Goal: Register for event/course

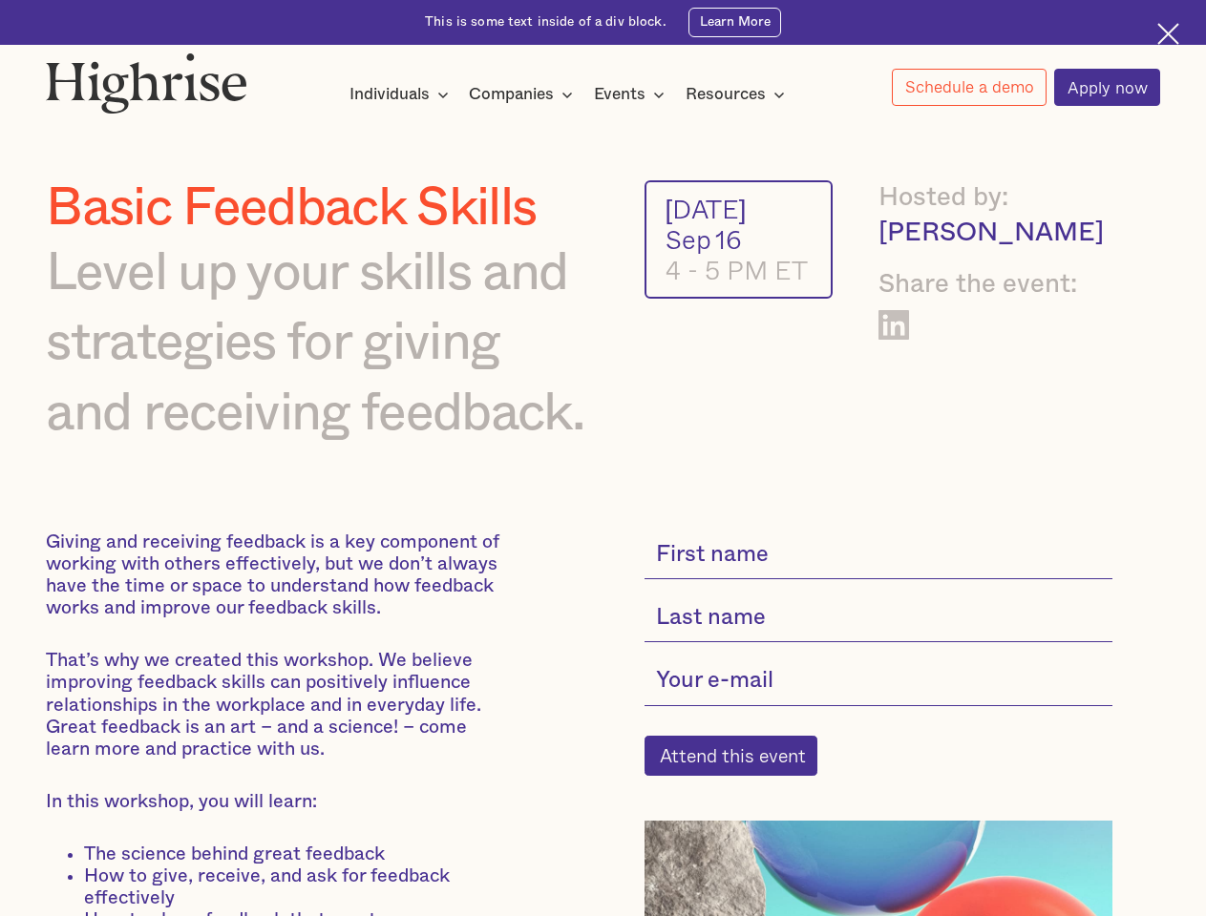
click at [148, 78] on img at bounding box center [146, 82] width 201 height 61
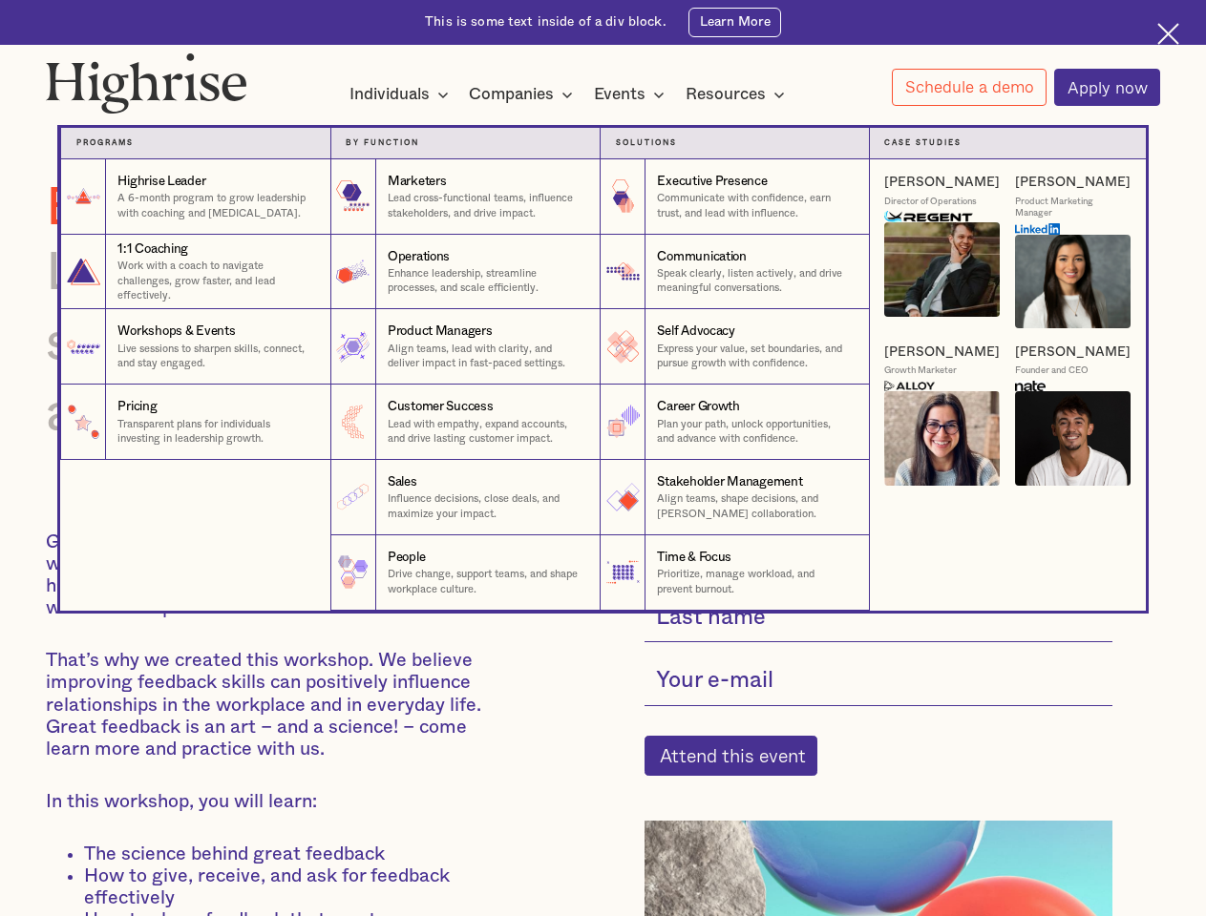
click at [399, 95] on div "Individuals" at bounding box center [389, 94] width 80 height 23
click at [524, 95] on div "Companies" at bounding box center [511, 94] width 85 height 23
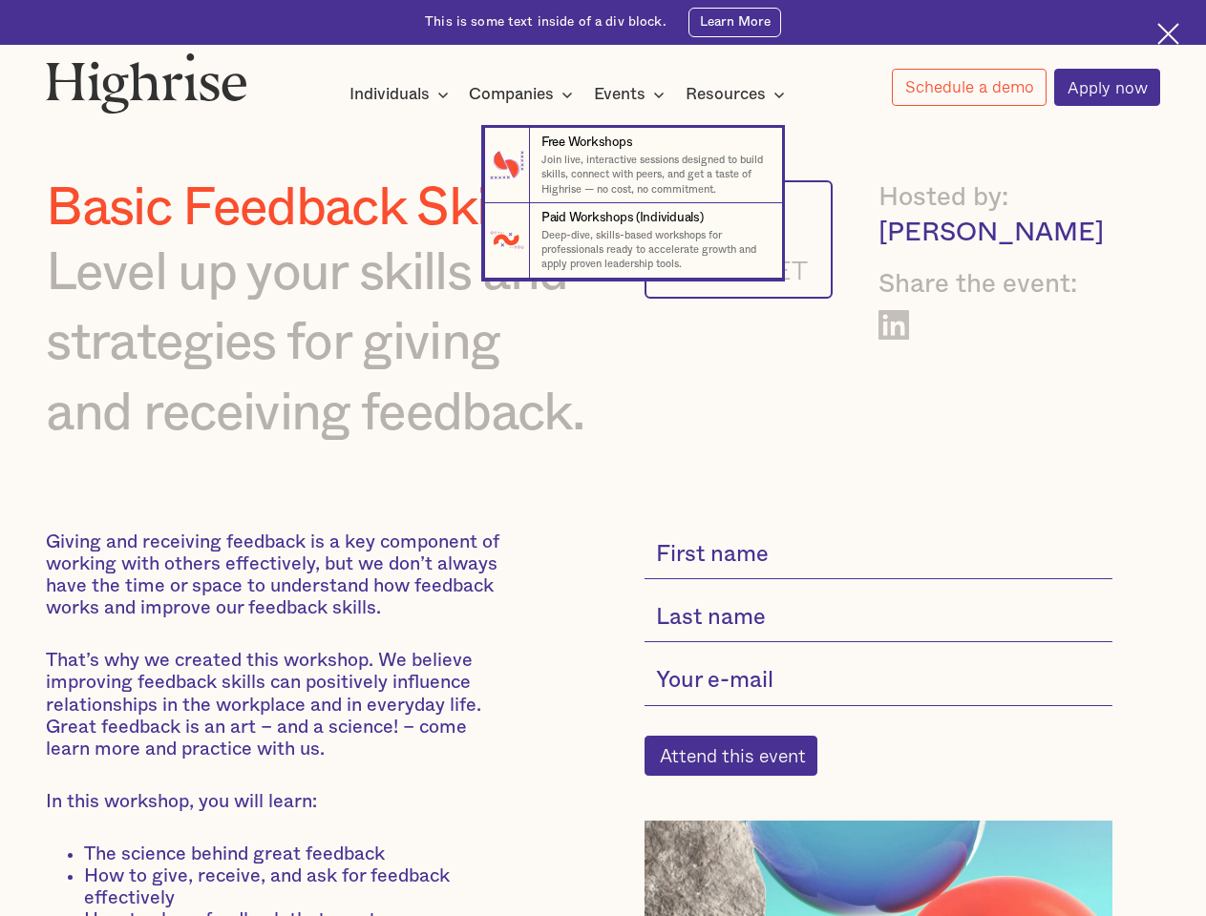
click at [634, 95] on div "Events" at bounding box center [620, 94] width 52 height 23
click at [741, 95] on div "Resources" at bounding box center [725, 94] width 80 height 23
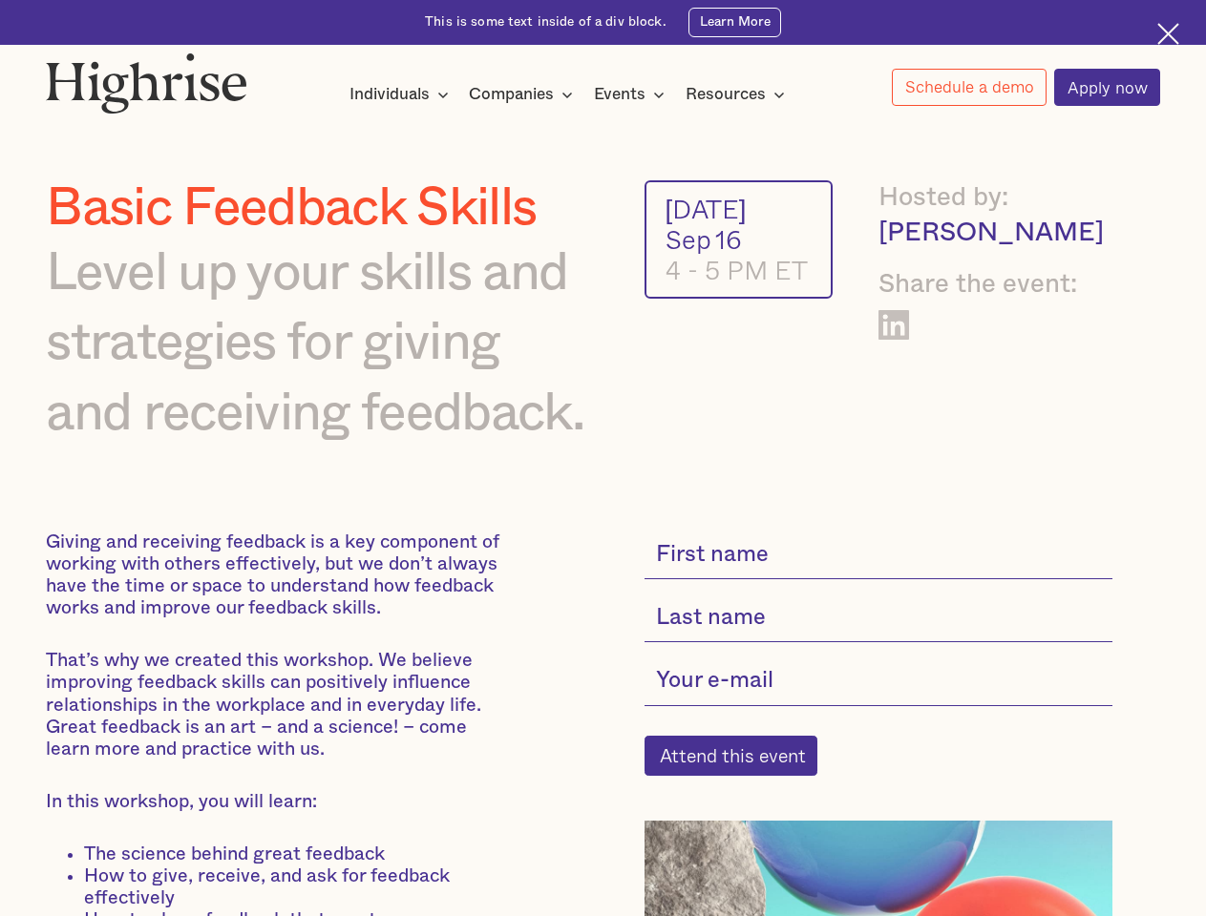
click at [968, 88] on link "Schedule a demo" at bounding box center [969, 87] width 155 height 37
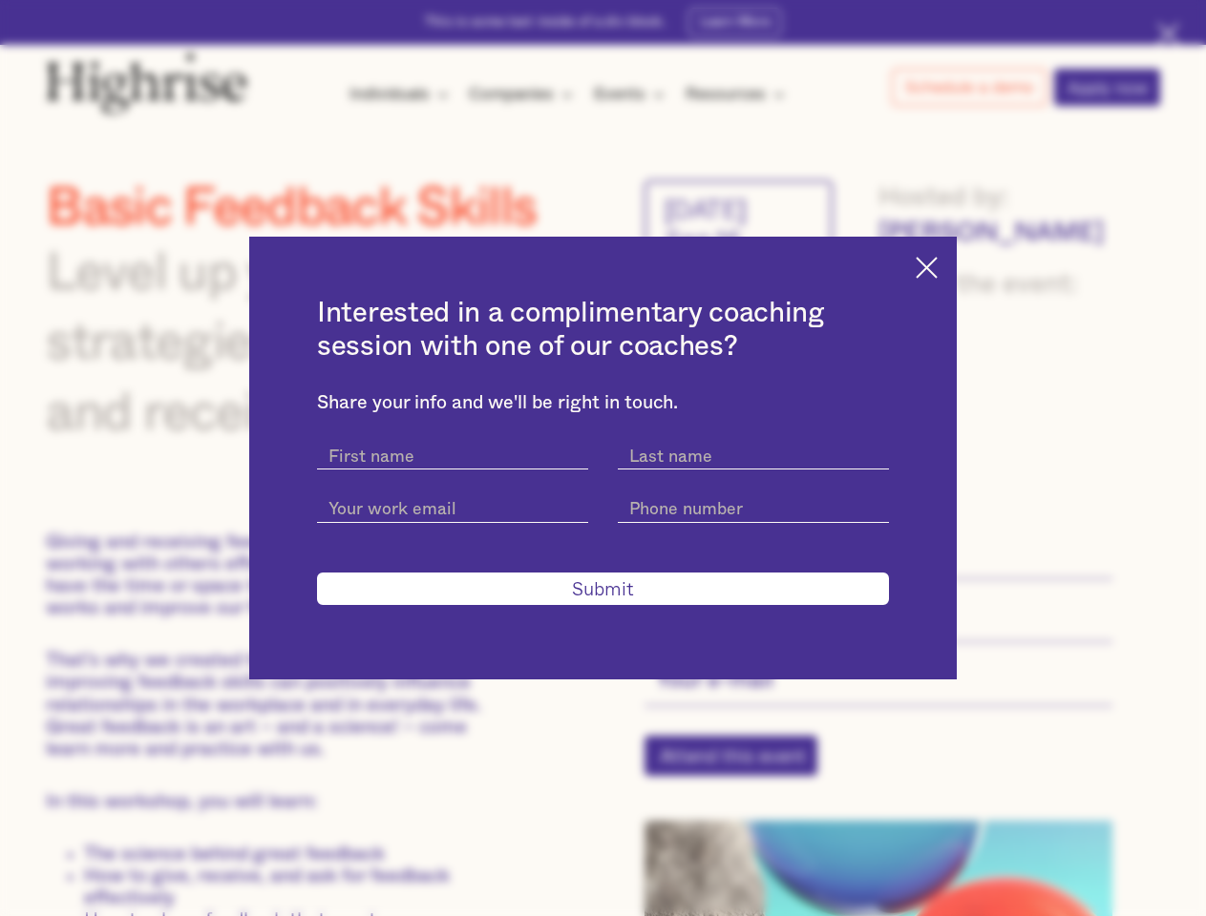
click at [741, 767] on div "Interested in a complimentary coaching session with one of our coaches? Share y…" at bounding box center [603, 458] width 1206 height 916
